Goal: Find specific page/section: Find specific page/section

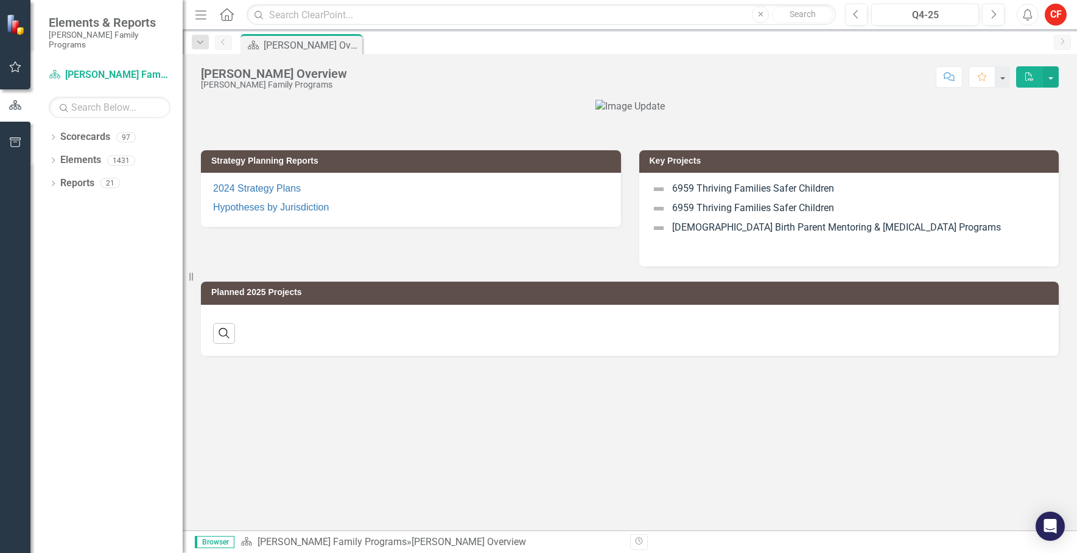
click at [394, 114] on div at bounding box center [630, 107] width 858 height 14
click at [98, 133] on link "Scorecards" at bounding box center [85, 137] width 50 height 14
click at [55, 135] on icon at bounding box center [53, 137] width 3 height 5
click at [58, 157] on icon at bounding box center [59, 160] width 3 height 6
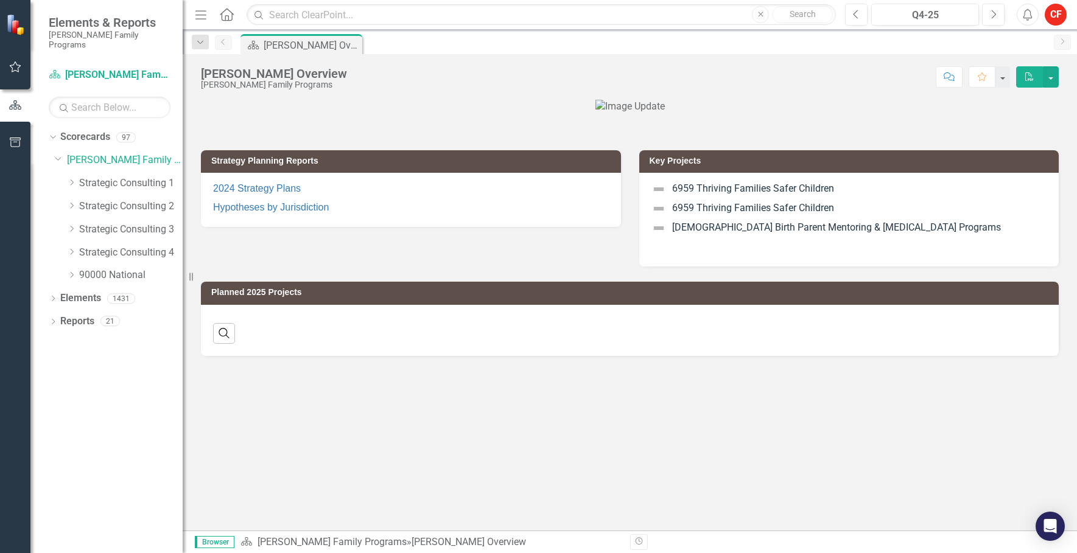
click at [71, 202] on icon "Dropdown" at bounding box center [71, 205] width 9 height 7
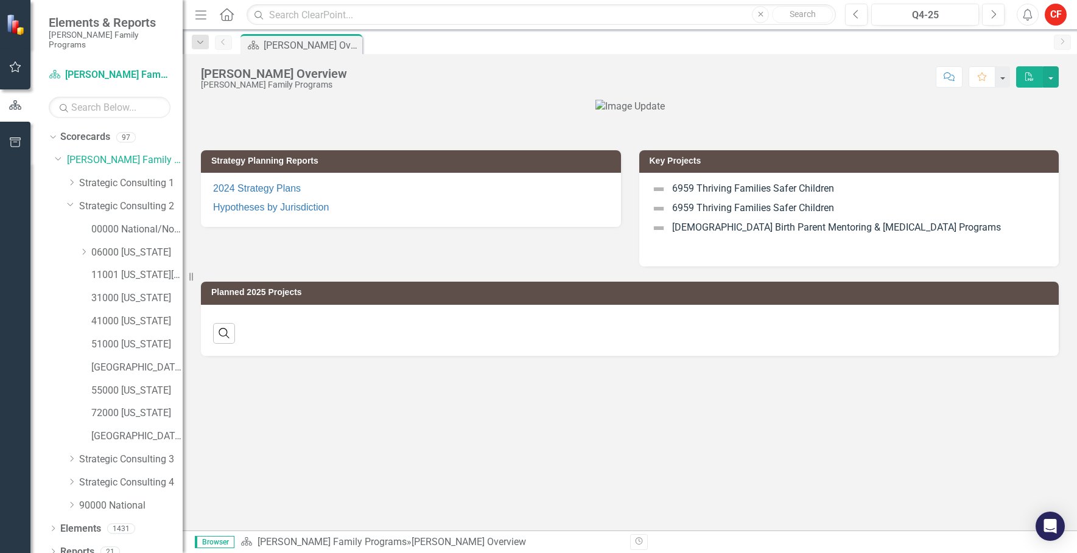
click at [88, 248] on icon "Dropdown" at bounding box center [83, 251] width 9 height 7
click at [103, 407] on div "06073 [GEOGRAPHIC_DATA]" at bounding box center [125, 415] width 116 height 23
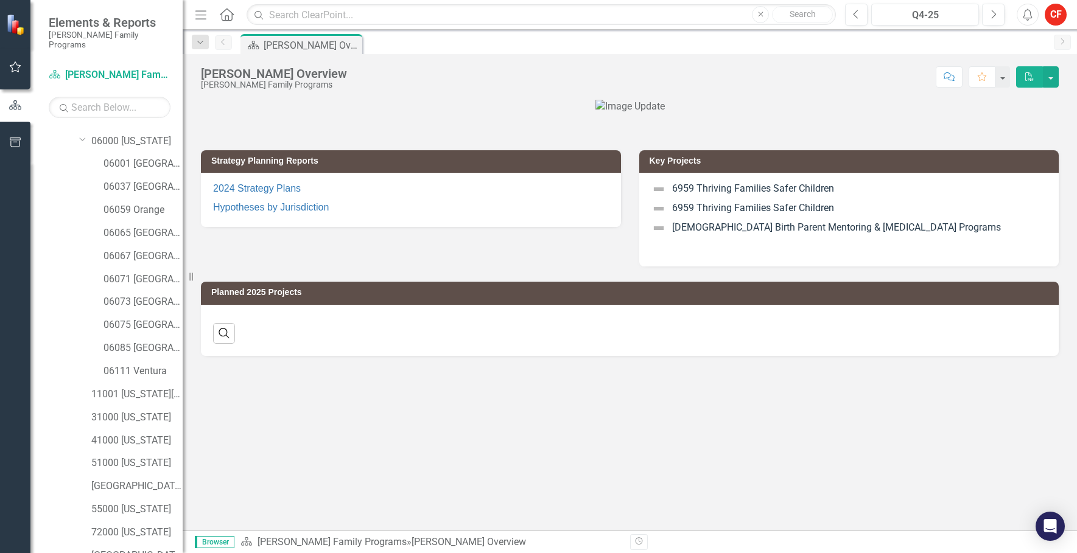
scroll to position [49, 0]
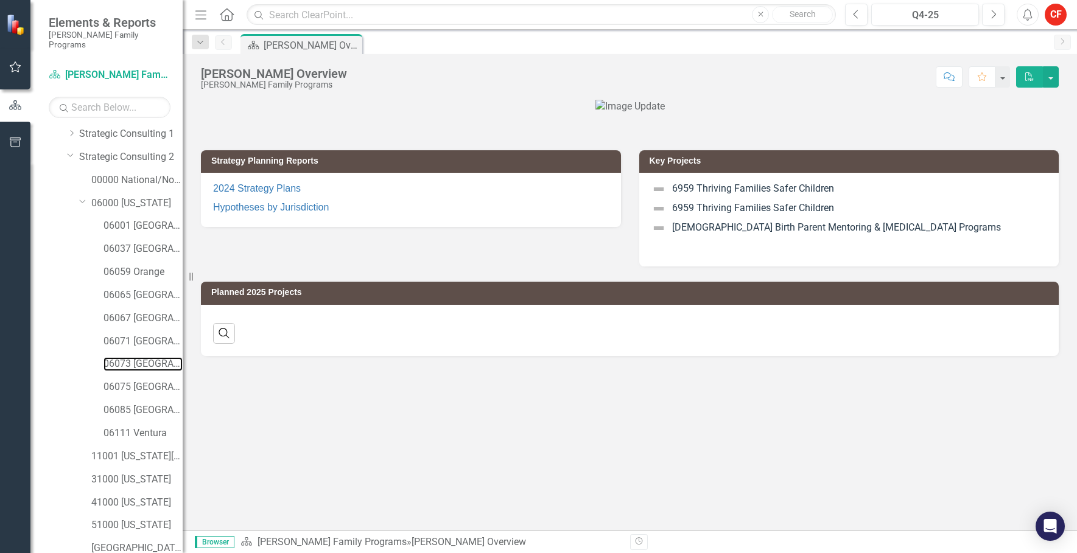
drag, startPoint x: 124, startPoint y: 349, endPoint x: 138, endPoint y: 337, distance: 19.4
click at [124, 357] on link "06073 [GEOGRAPHIC_DATA]" at bounding box center [142, 364] width 79 height 14
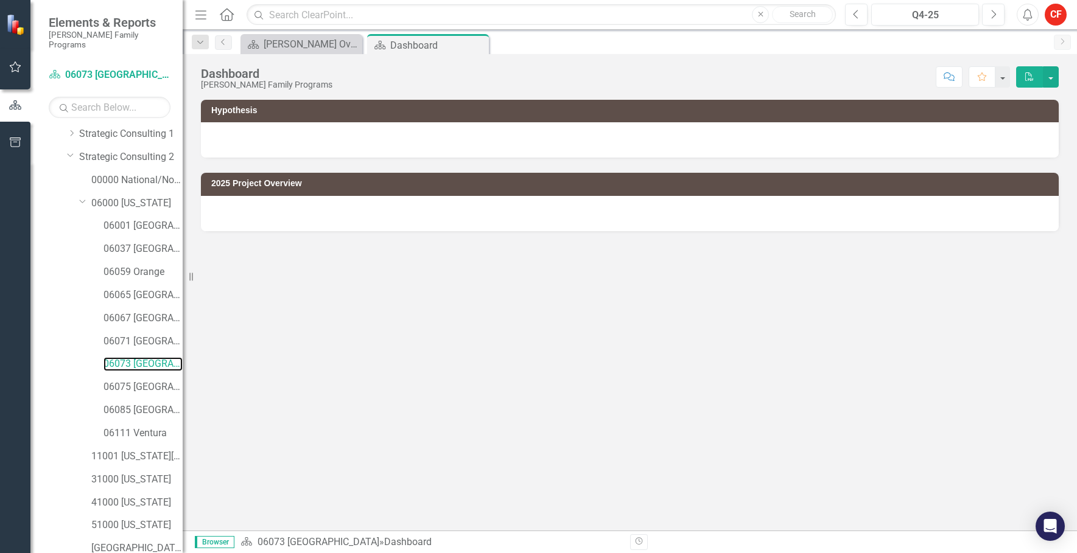
scroll to position [232, 0]
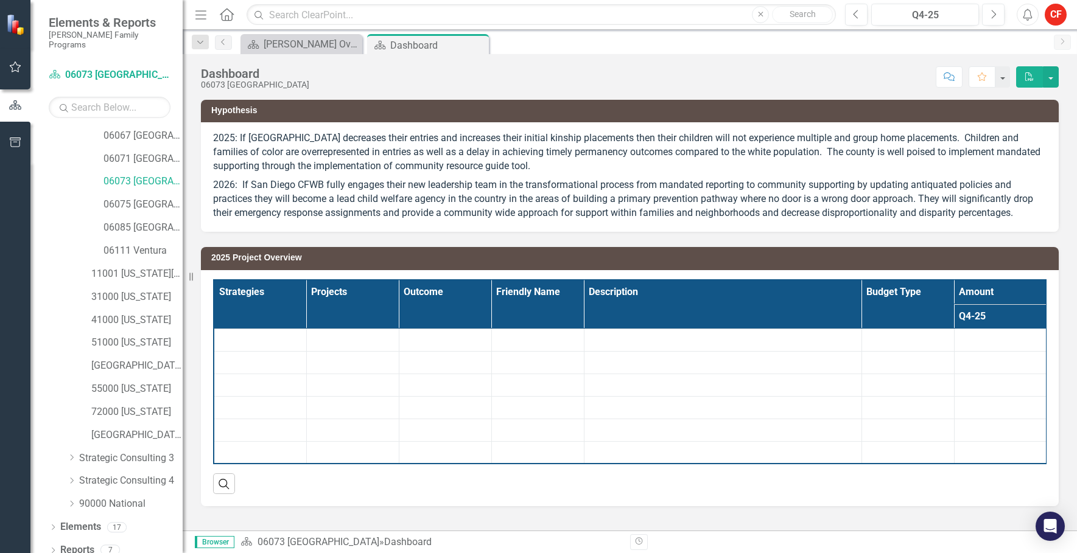
click at [52, 547] on div "Dropdown" at bounding box center [53, 552] width 9 height 10
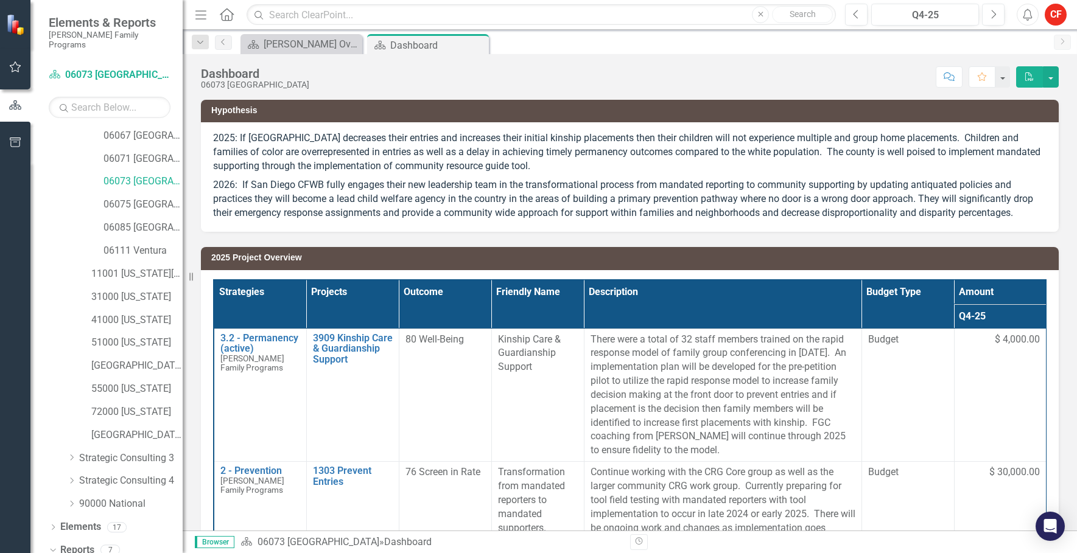
scroll to position [384, 0]
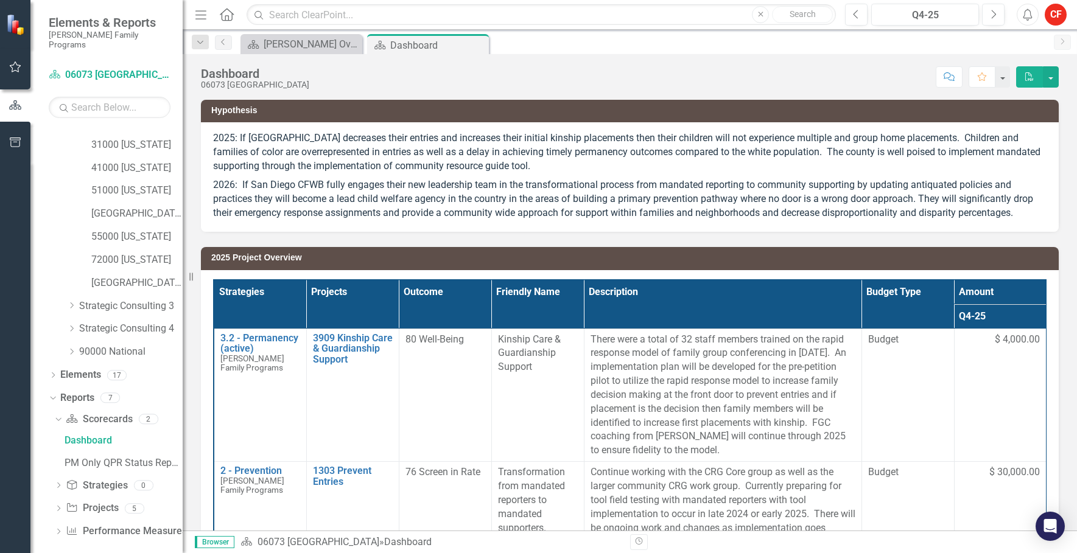
click at [61, 506] on icon "Dropdown" at bounding box center [58, 509] width 9 height 7
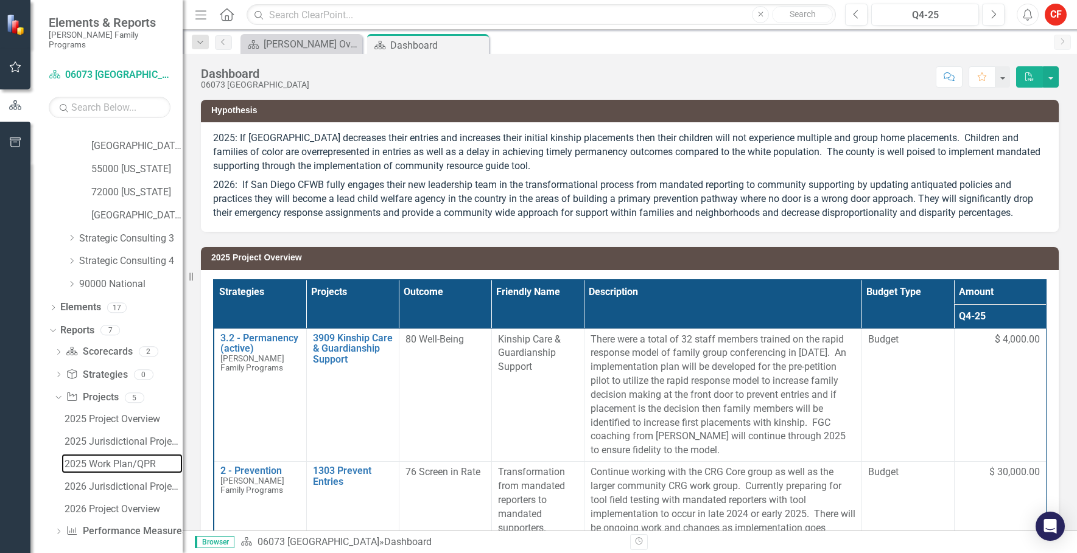
click at [86, 459] on div "2025 Work Plan/QPR" at bounding box center [124, 464] width 118 height 11
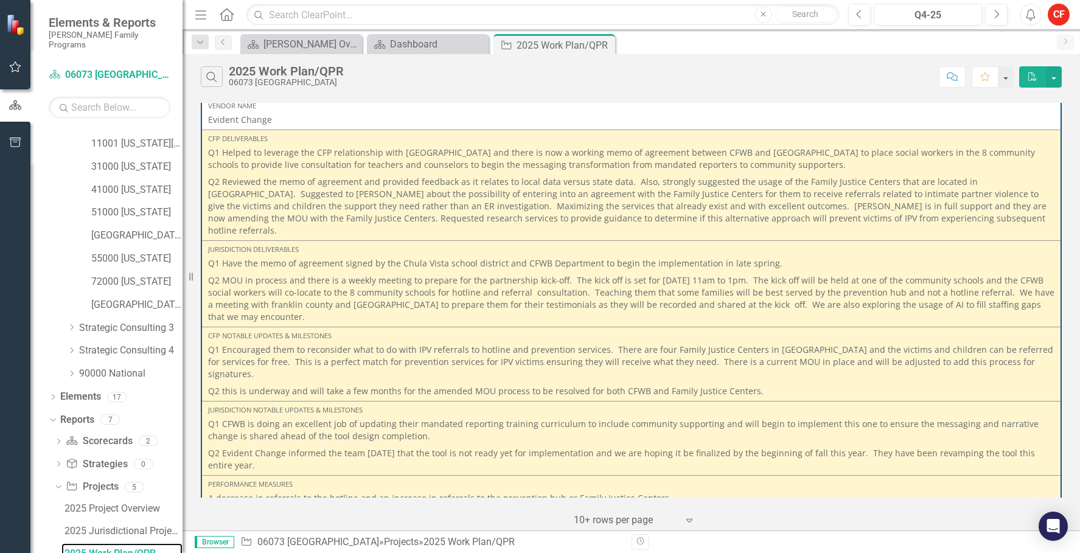
scroll to position [609, 0]
drag, startPoint x: 570, startPoint y: 251, endPoint x: 671, endPoint y: 290, distance: 108.9
click at [671, 290] on p "Q2 MOU in process and there is a weekly meeting to prepare for the partnership …" at bounding box center [631, 296] width 847 height 51
drag, startPoint x: 671, startPoint y: 290, endPoint x: 632, endPoint y: 322, distance: 51.1
click at [632, 343] on p "Q1 Encouraged them to reconsider what to do with IPV referrals to hotline and p…" at bounding box center [631, 362] width 847 height 39
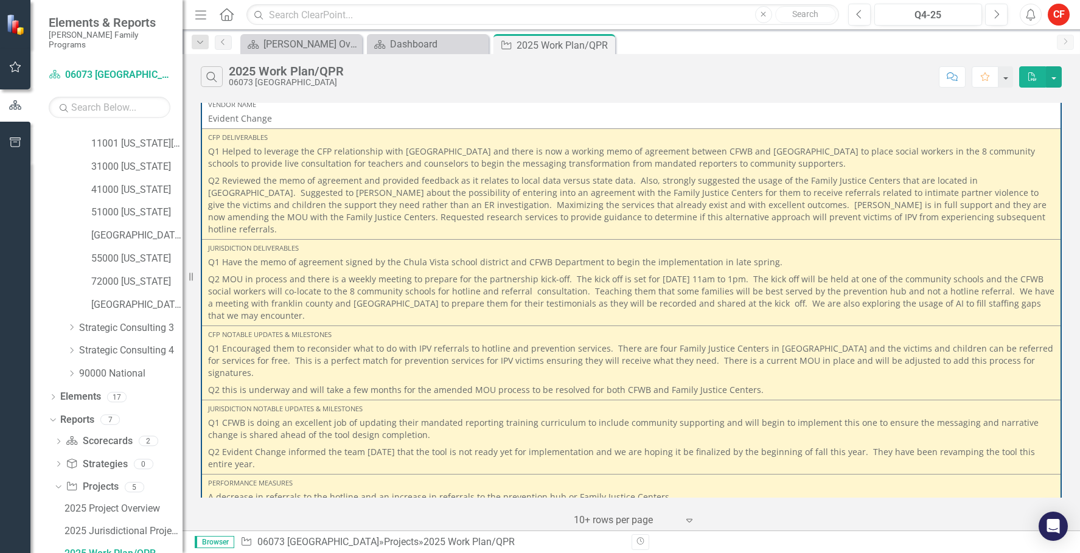
click at [772, 72] on div "Search 2025 Work Plan/QPR 06073 [GEOGRAPHIC_DATA]" at bounding box center [567, 76] width 732 height 21
click at [760, 13] on button "Close" at bounding box center [763, 14] width 17 height 17
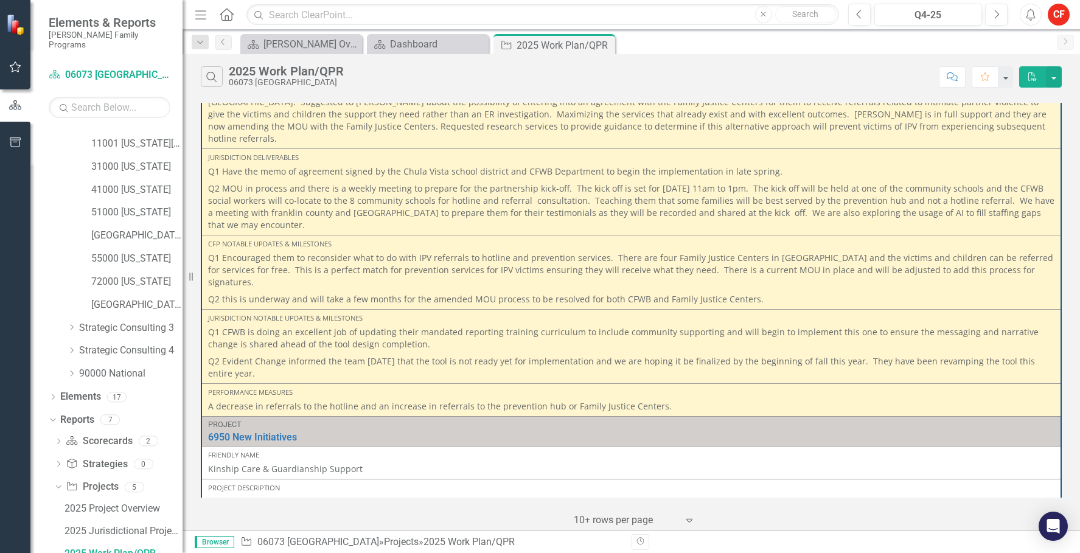
scroll to position [670, 0]
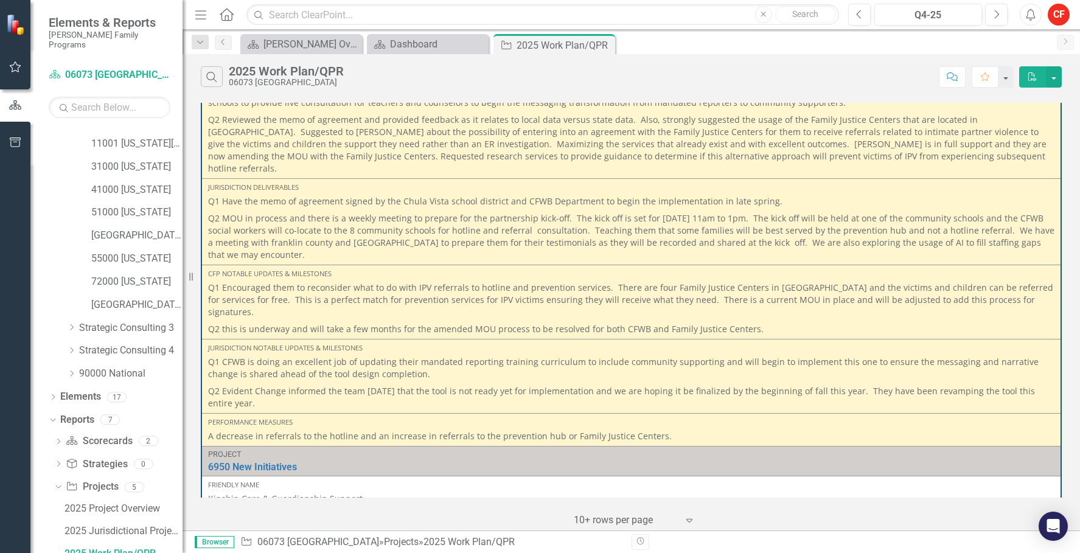
drag, startPoint x: 251, startPoint y: 202, endPoint x: 572, endPoint y: 251, distance: 324.6
click at [572, 269] on div "CFP Notable Updates & Milestones" at bounding box center [631, 274] width 847 height 10
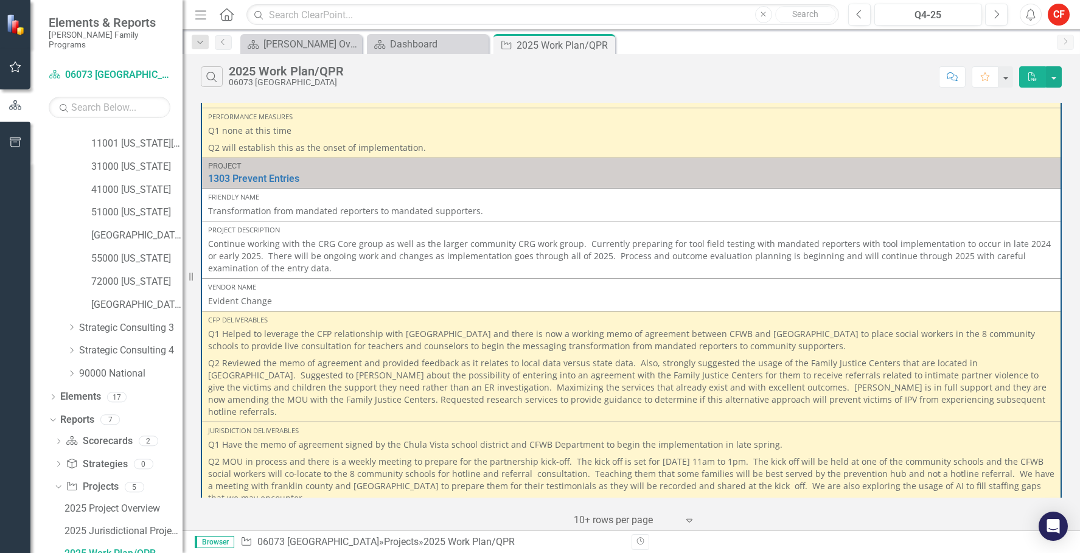
scroll to position [487, 0]
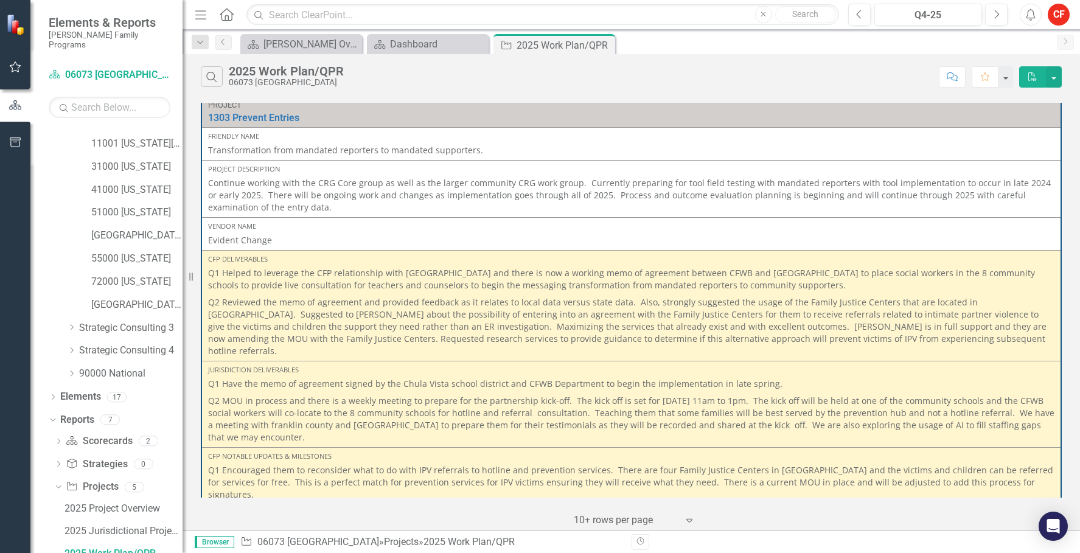
click at [335, 98] on div "Search 2025 Work Plan/QPR 06073 [GEOGRAPHIC_DATA] Comment Favorite PDF Project …" at bounding box center [632, 292] width 898 height 477
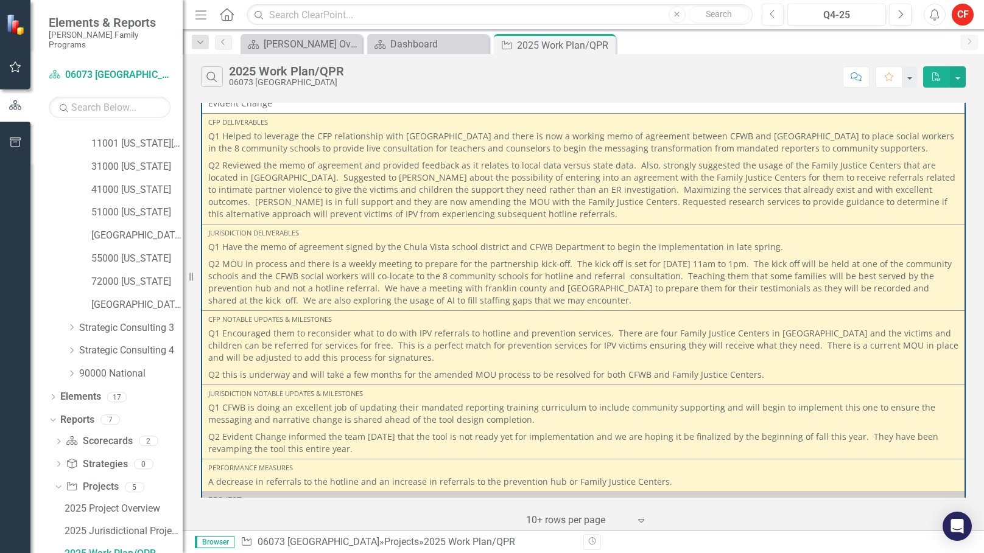
scroll to position [670, 0]
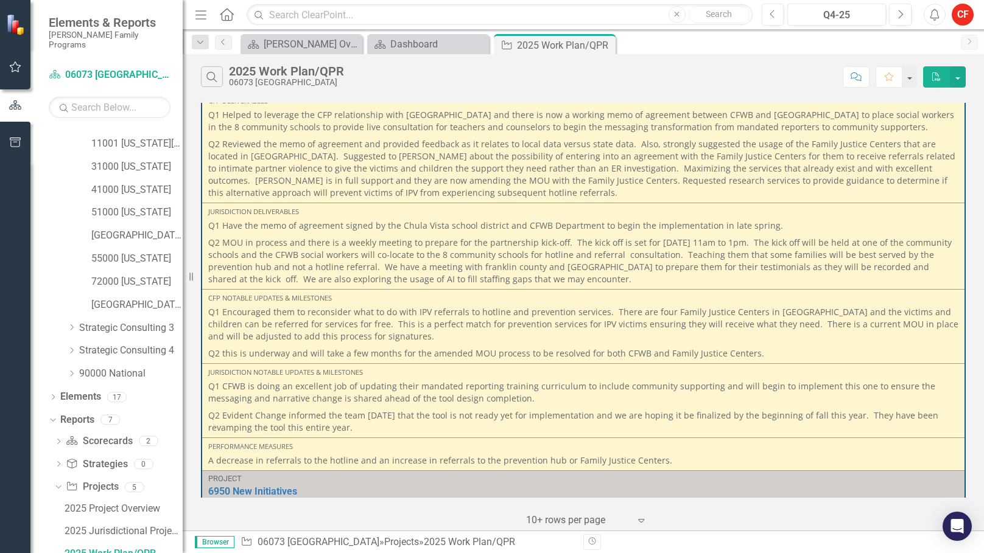
click at [426, 185] on p "Q2 Reviewed the memo of agreement and provided feedback as it relates to local …" at bounding box center [583, 167] width 750 height 63
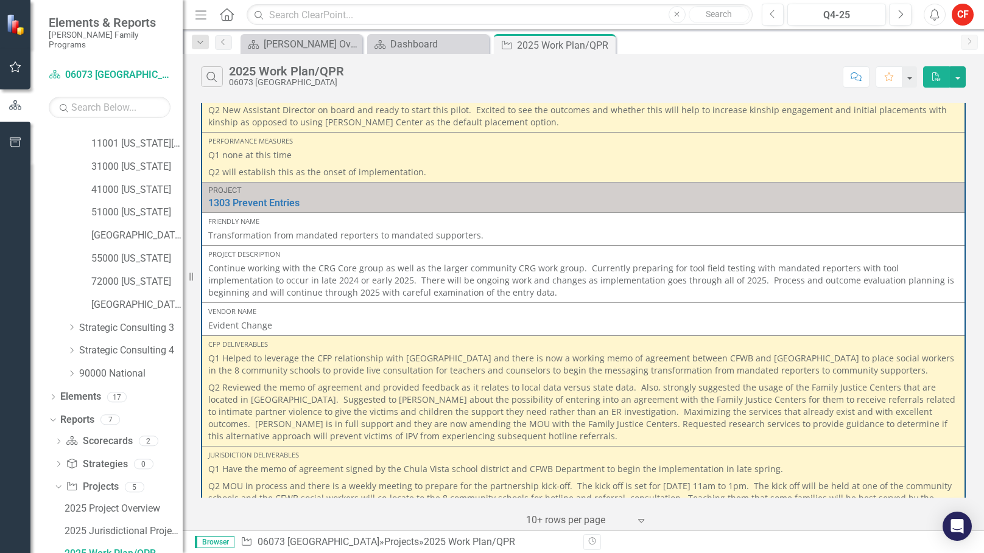
scroll to position [609, 0]
